Goal: Use online tool/utility: Utilize a website feature to perform a specific function

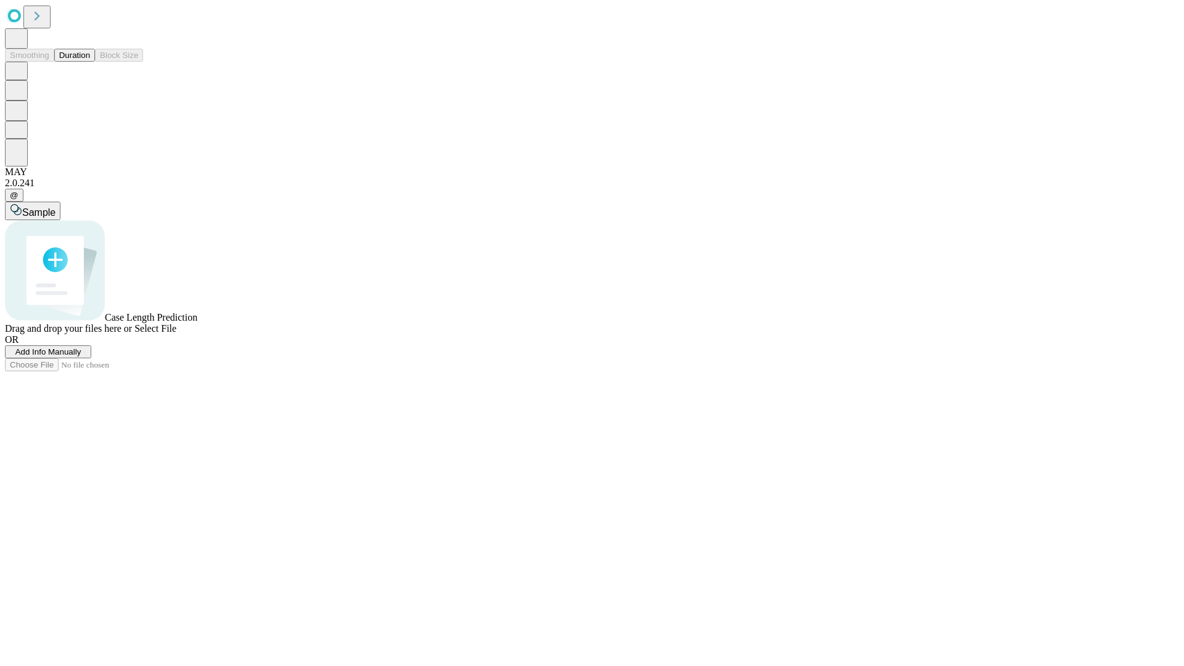
click at [90, 62] on button "Duration" at bounding box center [74, 55] width 41 height 13
click at [81, 356] on span "Add Info Manually" at bounding box center [48, 351] width 66 height 9
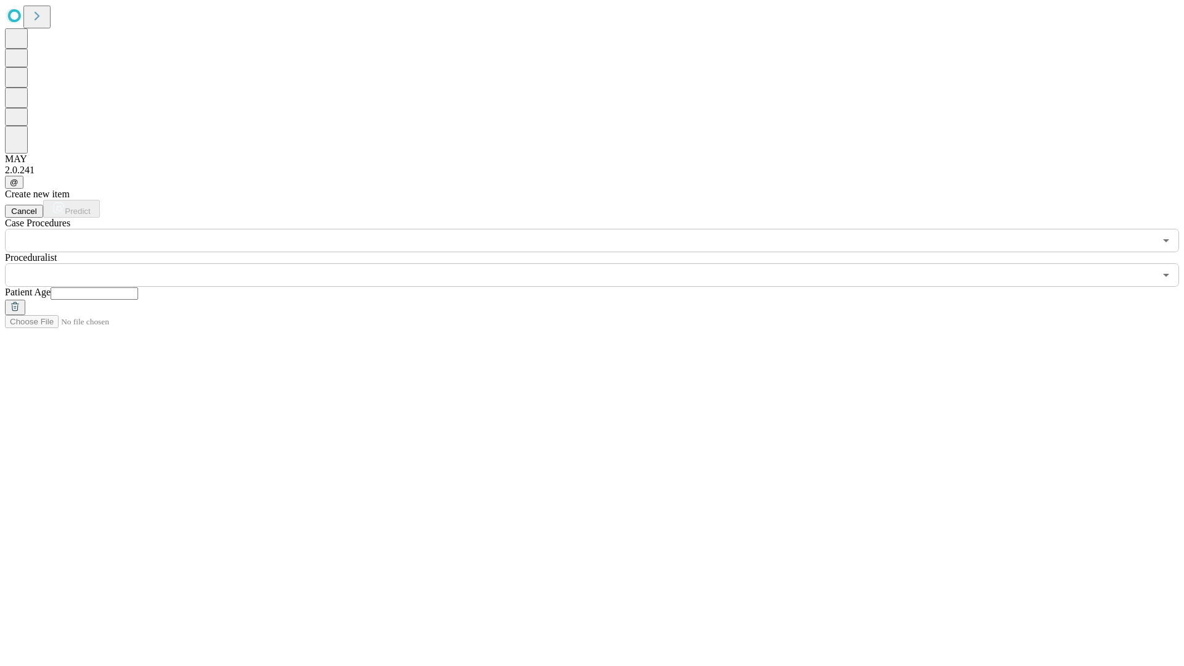
click at [138, 287] on input "text" at bounding box center [95, 293] width 88 height 12
type input "**"
click at [601, 263] on input "text" at bounding box center [580, 274] width 1150 height 23
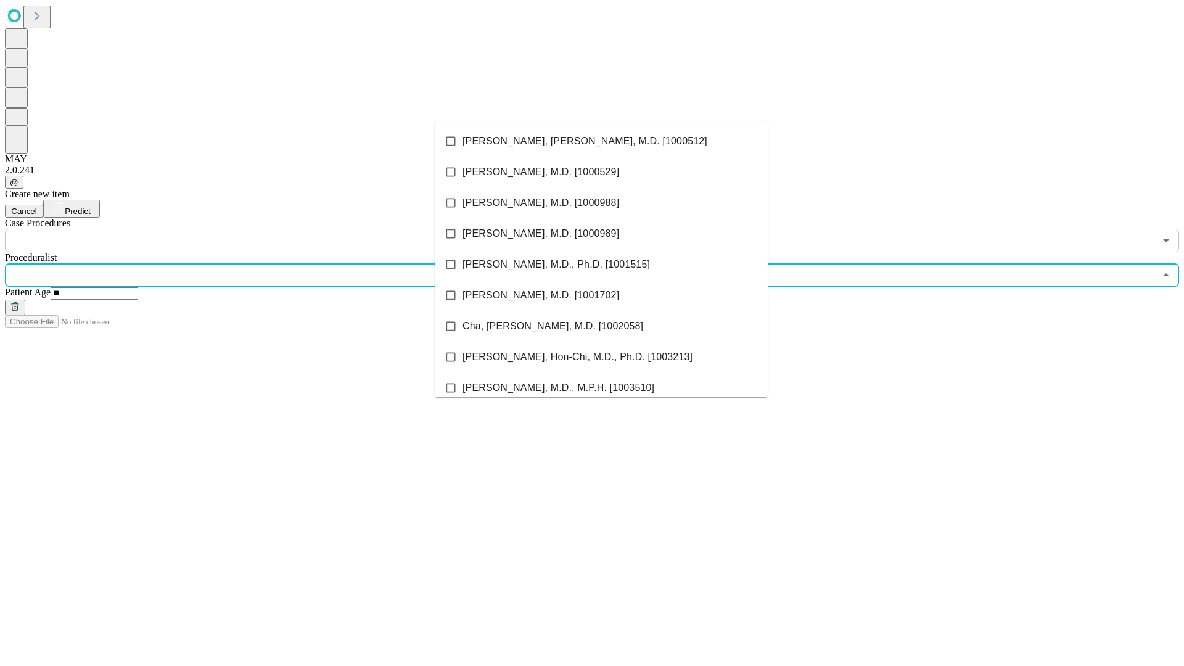
click at [601, 141] on li "[PERSON_NAME], [PERSON_NAME], M.D. [1000512]" at bounding box center [601, 141] width 333 height 31
click at [259, 229] on input "text" at bounding box center [580, 240] width 1150 height 23
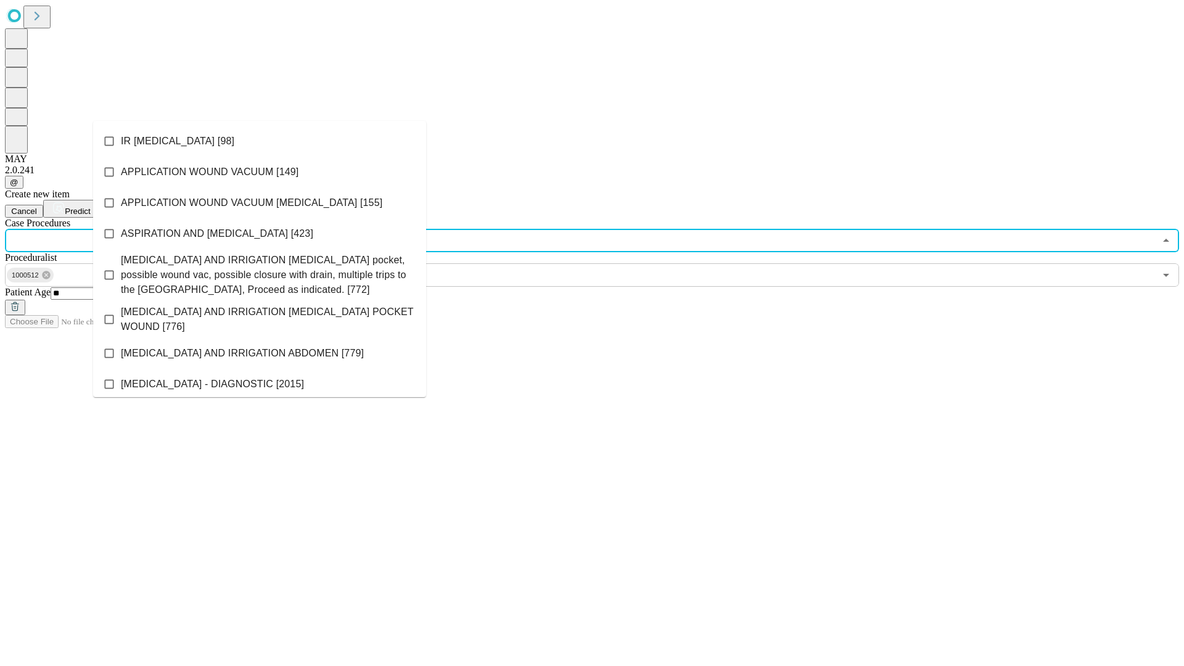
click at [260, 141] on li "IR [MEDICAL_DATA] [98]" at bounding box center [259, 141] width 333 height 31
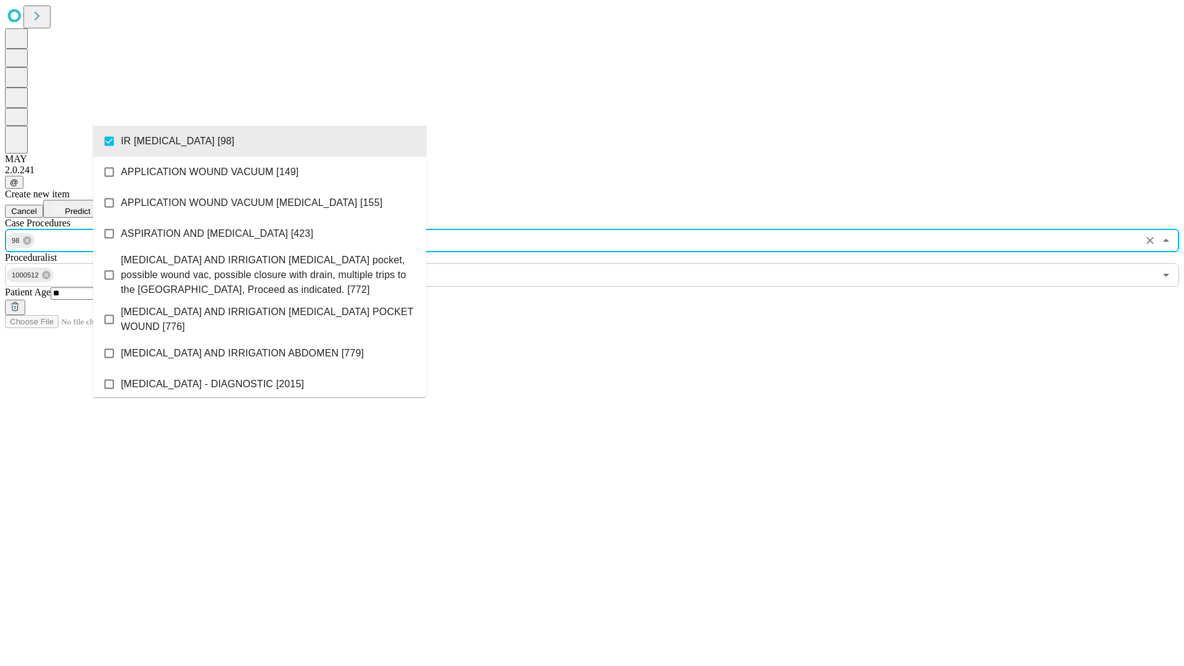
click at [90, 207] on span "Predict" at bounding box center [77, 211] width 25 height 9
